Goal: Find specific page/section: Find specific page/section

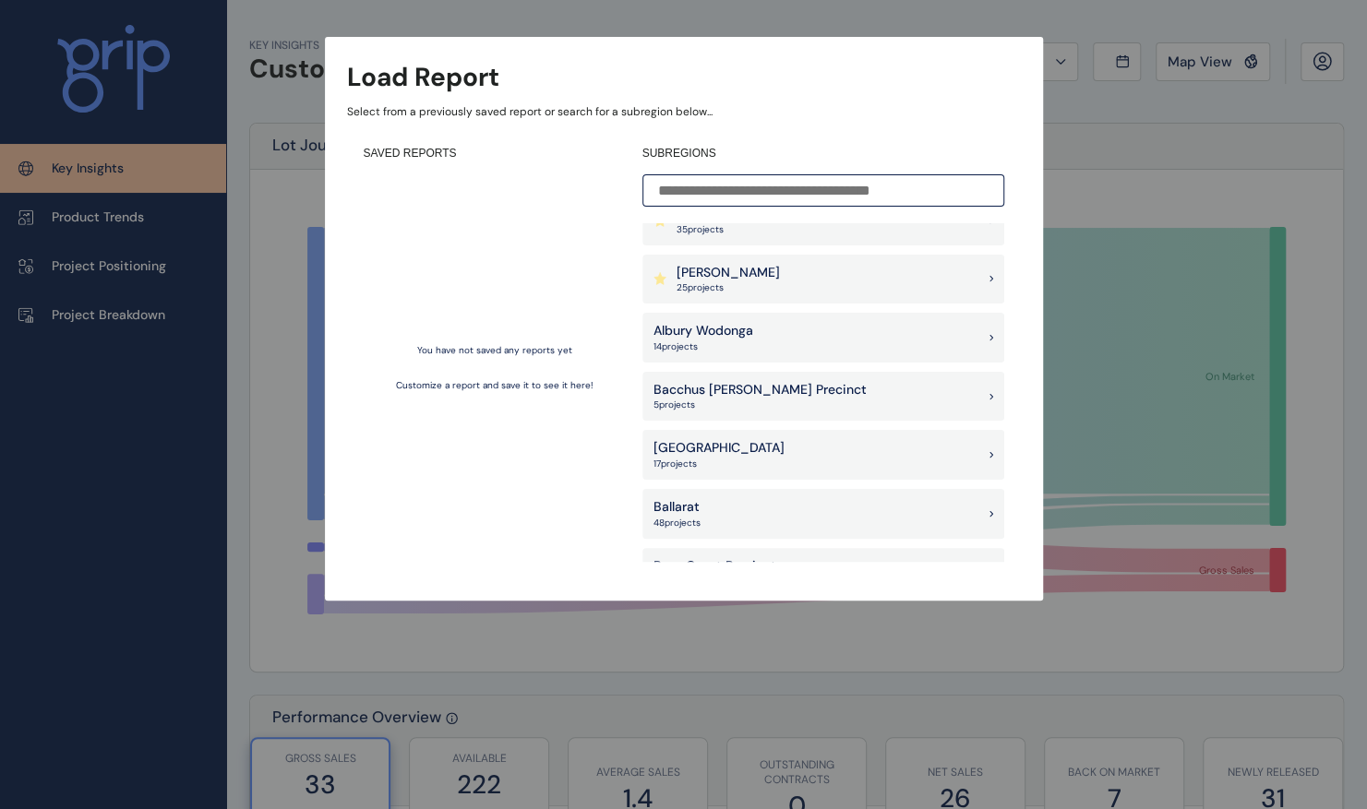
scroll to position [132, 0]
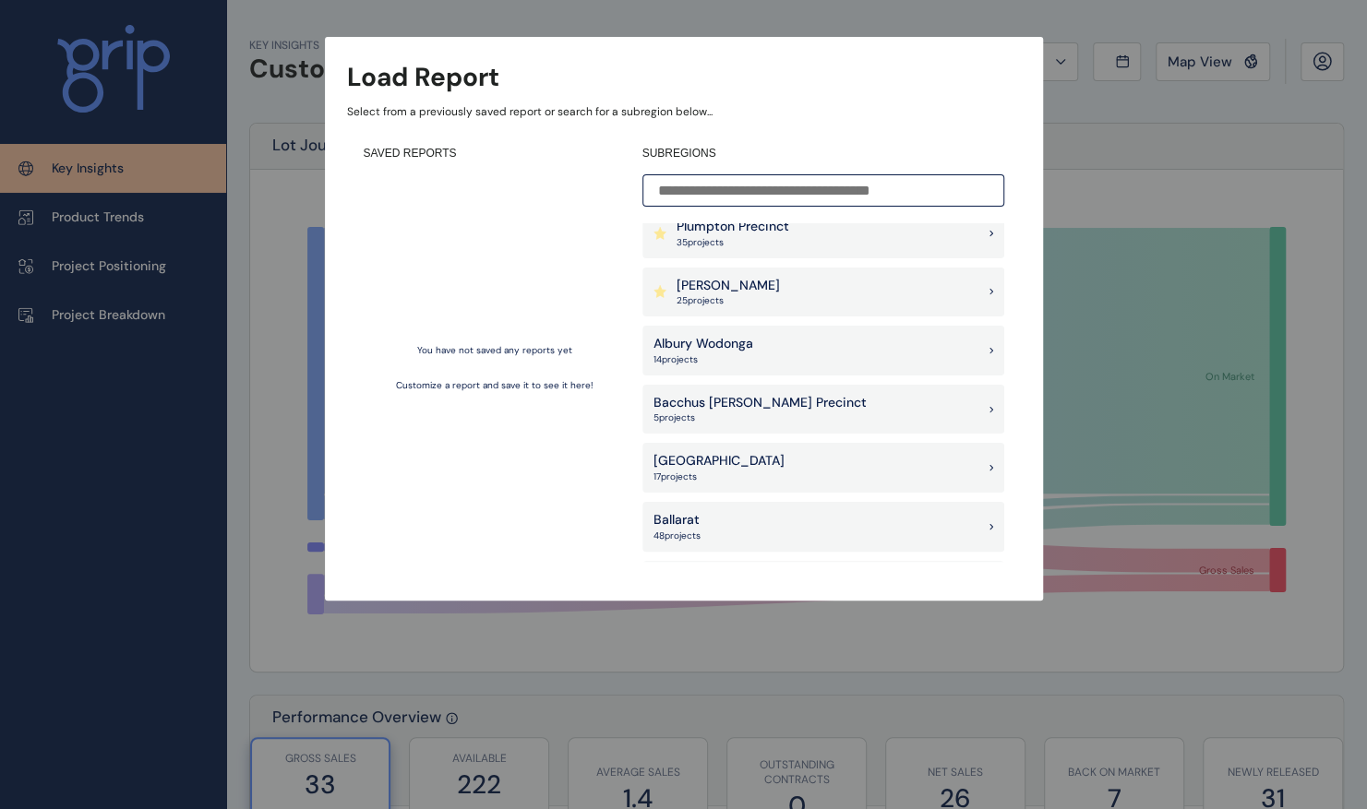
click at [895, 283] on div "[PERSON_NAME] 25 project s" at bounding box center [823, 293] width 362 height 50
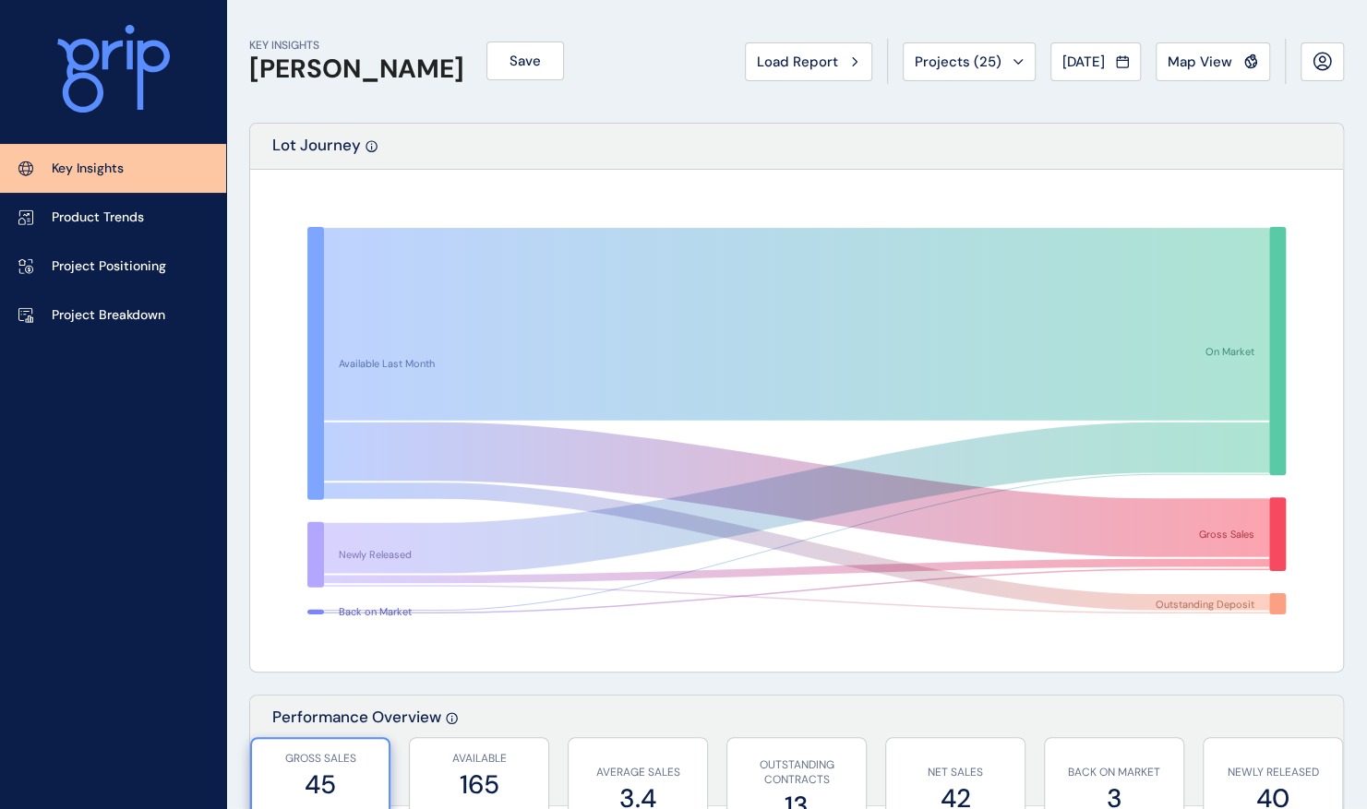
click at [91, 171] on p "Key Insights" at bounding box center [88, 169] width 72 height 18
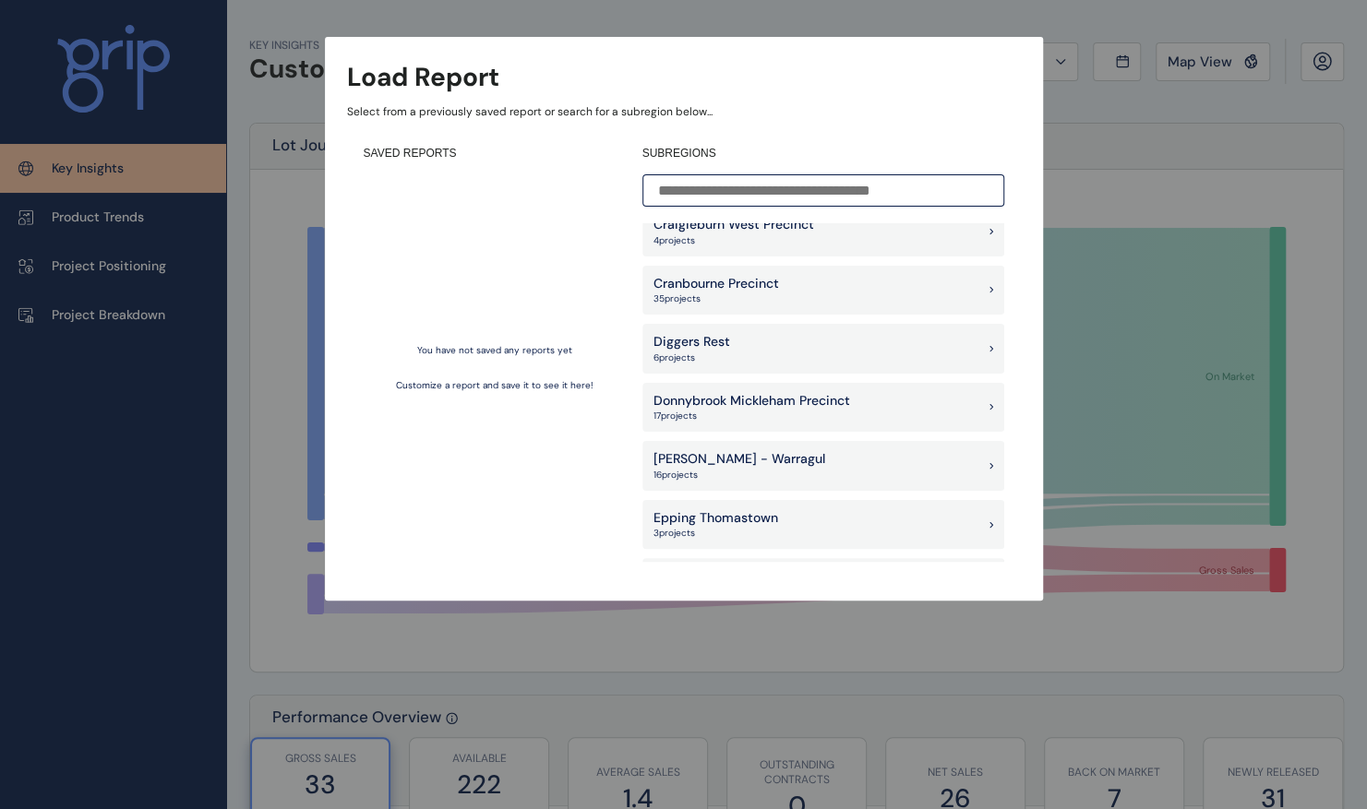
scroll to position [729, 0]
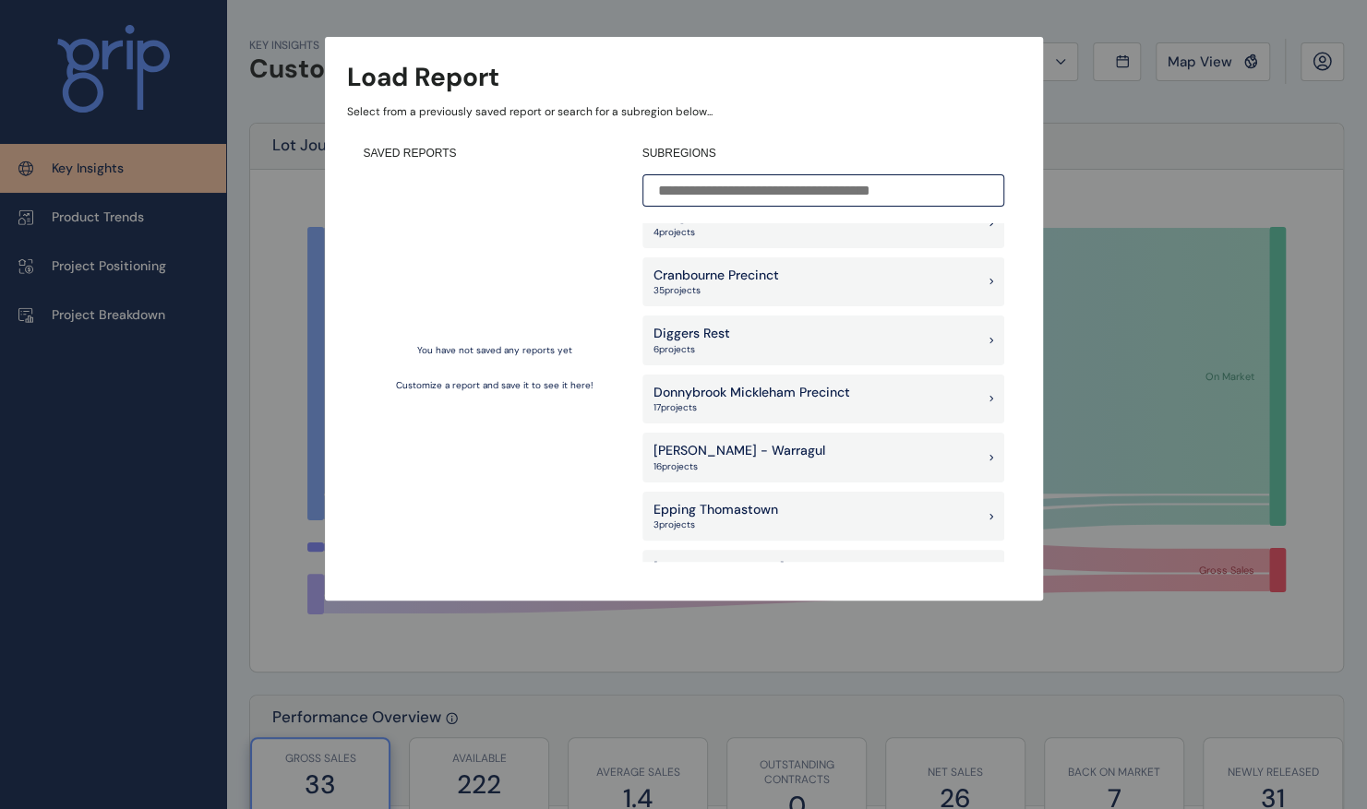
click at [754, 395] on p "Donnybrook Mickleham Precinct" at bounding box center [751, 393] width 197 height 18
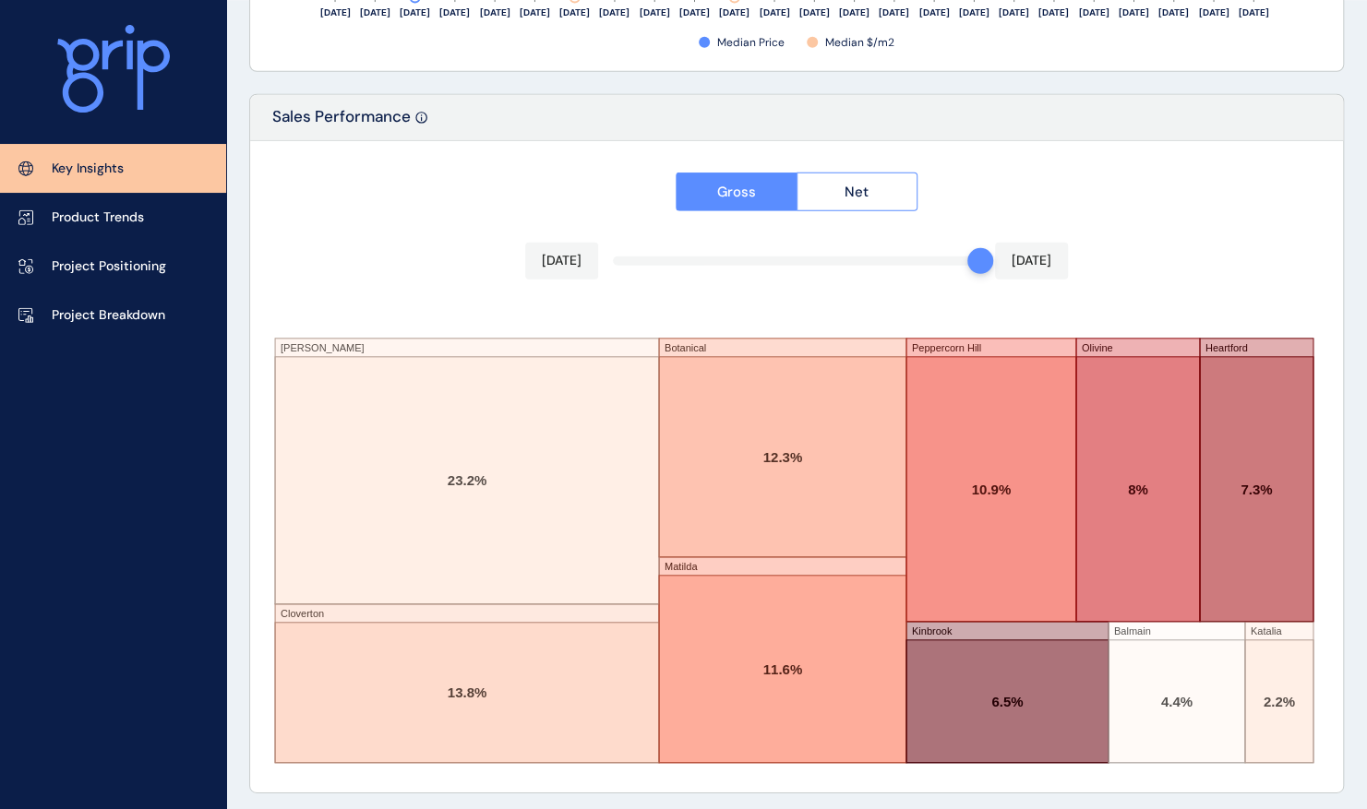
scroll to position [3073, 0]
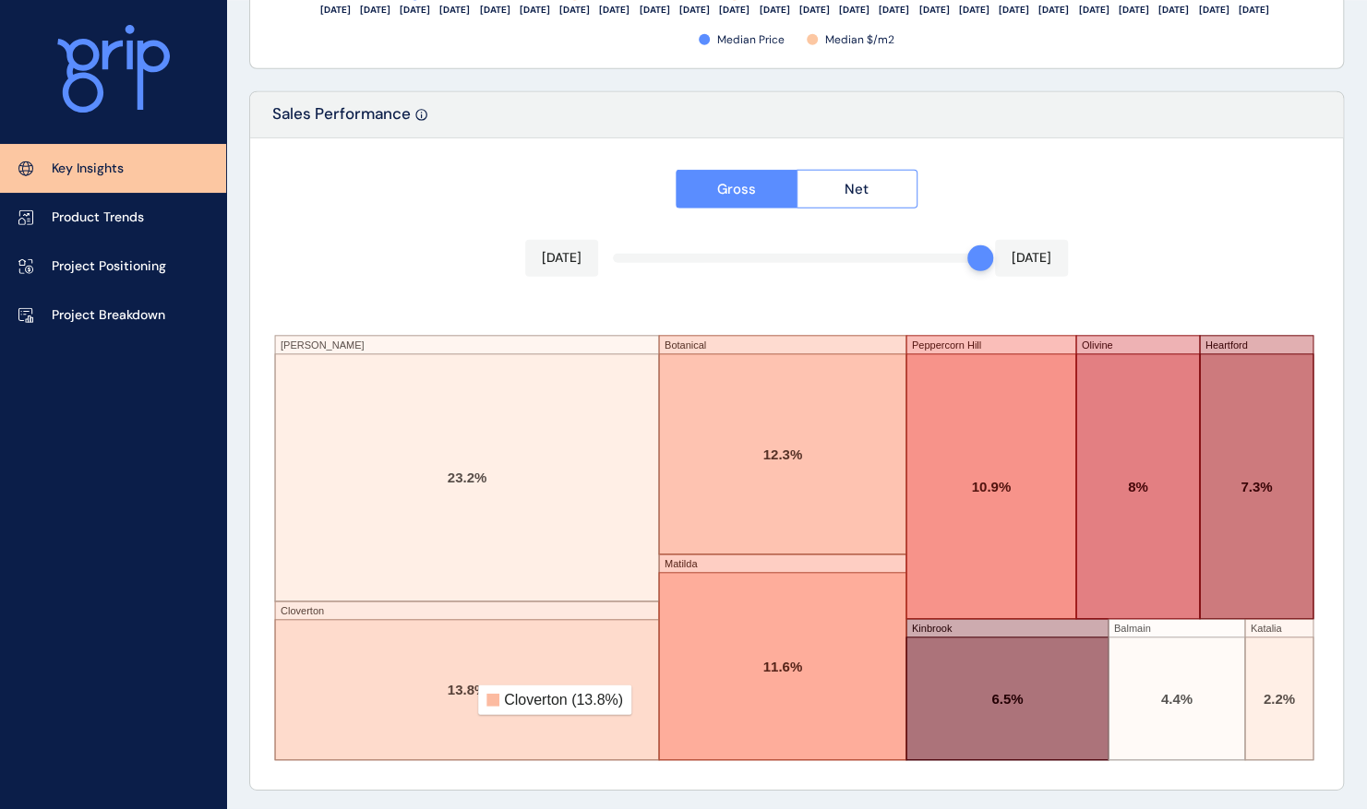
click at [465, 697] on rect at bounding box center [467, 690] width 384 height 140
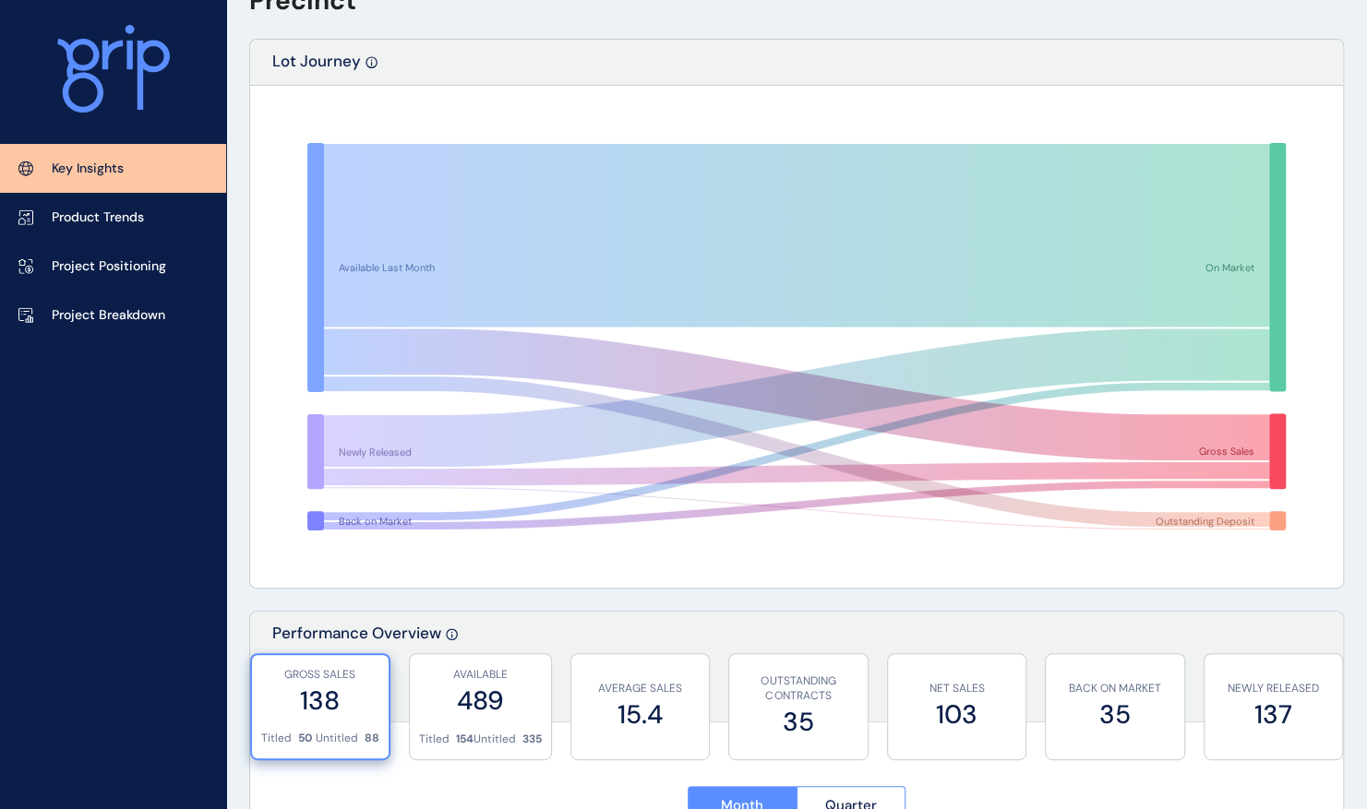
scroll to position [0, 0]
